Goal: Information Seeking & Learning: Learn about a topic

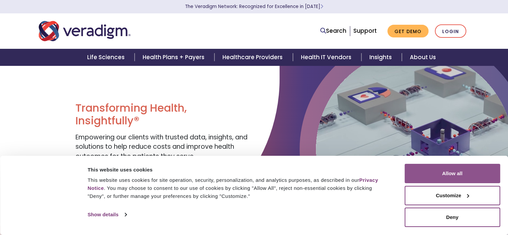
click at [451, 175] on button "Allow all" at bounding box center [453, 173] width 96 height 19
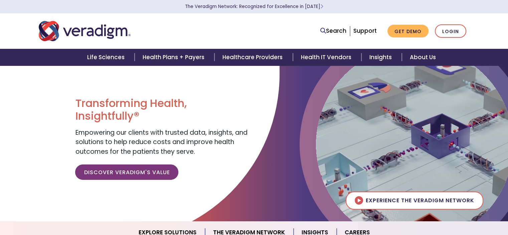
scroll to position [67, 0]
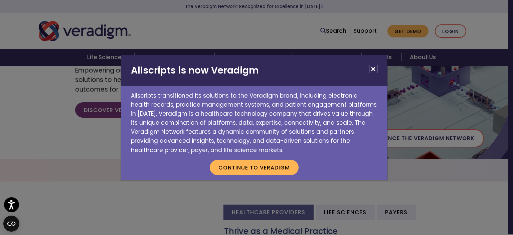
click at [372, 69] on button "Close" at bounding box center [373, 69] width 8 height 8
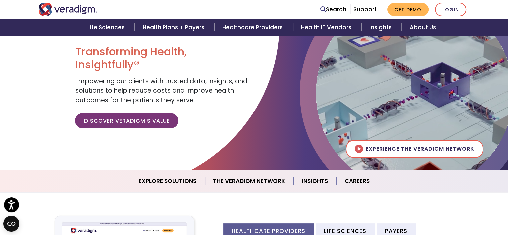
scroll to position [0, 0]
